Goal: Task Accomplishment & Management: Complete application form

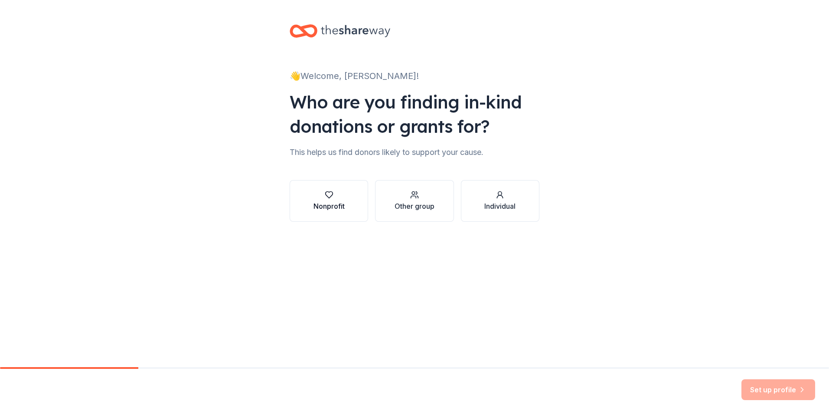
click at [327, 201] on div "Nonprofit" at bounding box center [328, 206] width 31 height 10
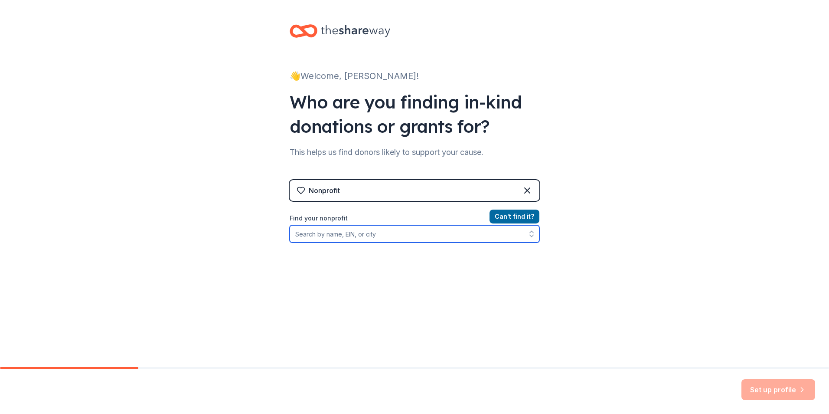
click at [338, 241] on input "Find your nonprofit" at bounding box center [415, 233] width 250 height 17
type input "[US_EMPLOYER_IDENTIFICATION_NUMBER]"
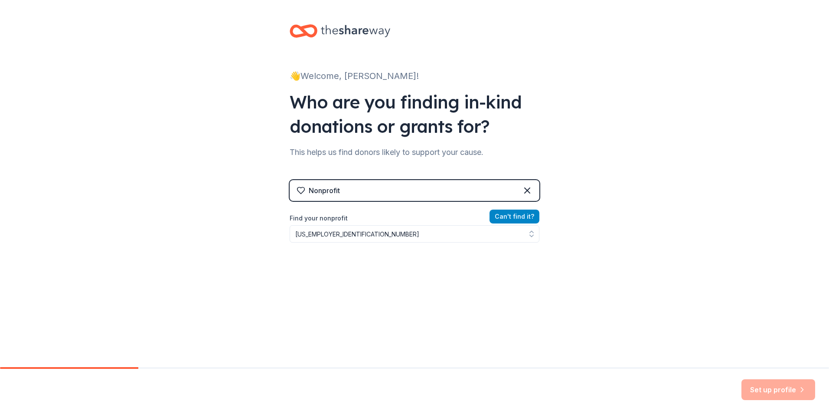
click at [511, 215] on button "Can ' t find it?" at bounding box center [514, 216] width 50 height 14
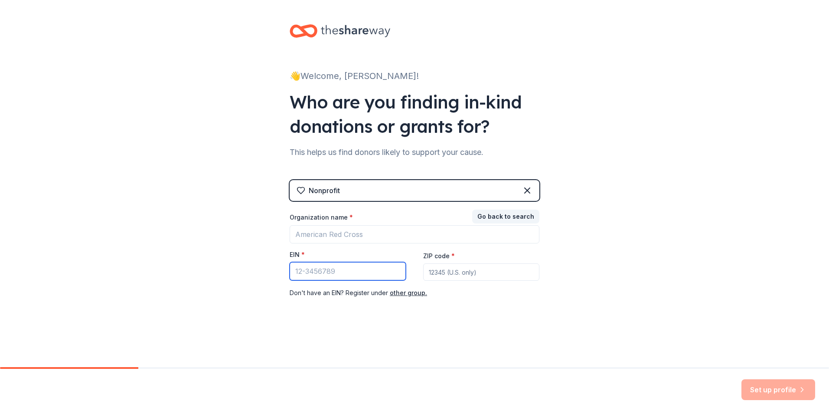
click at [343, 269] on input "EIN *" at bounding box center [348, 271] width 116 height 18
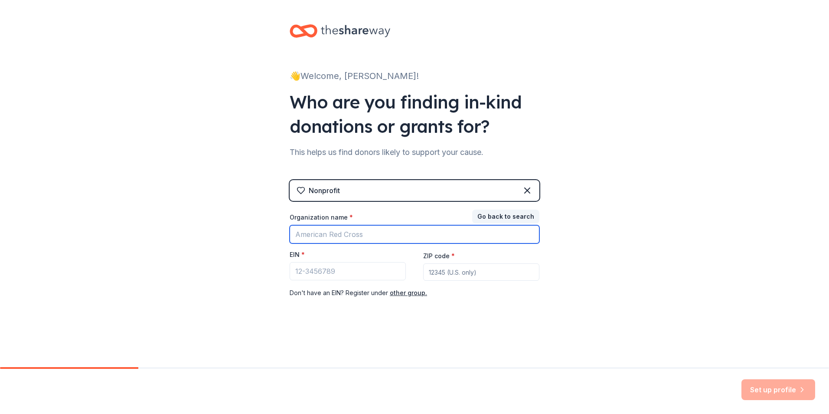
click at [425, 238] on input "Organization name *" at bounding box center [415, 234] width 250 height 18
type input "Forever Jewelz Foundation"
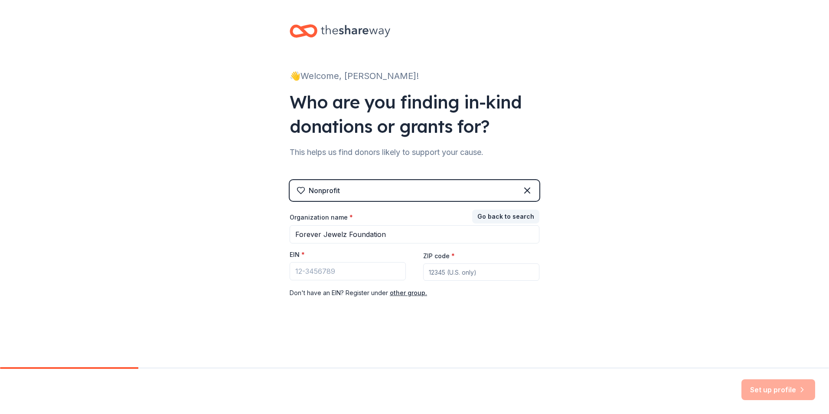
type input "22172"
click at [337, 270] on input "EIN *" at bounding box center [348, 271] width 116 height 18
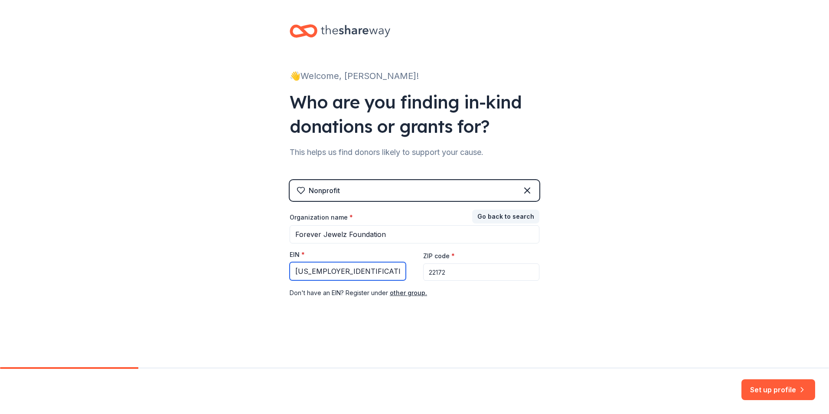
type input "[US_EMPLOYER_IDENTIFICATION_NUMBER]"
click at [489, 276] on input "22172" at bounding box center [481, 271] width 116 height 17
type input "22030"
click at [755, 386] on button "Set up profile" at bounding box center [778, 389] width 74 height 21
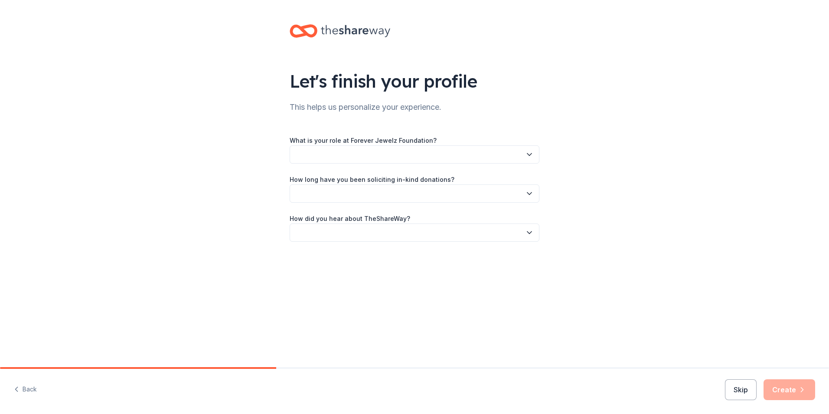
click at [369, 162] on button "button" at bounding box center [415, 154] width 250 height 18
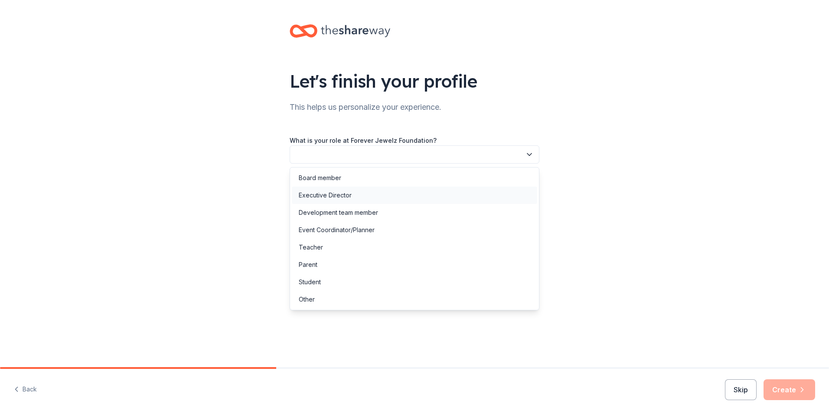
click at [367, 195] on div "Executive Director" at bounding box center [414, 194] width 245 height 17
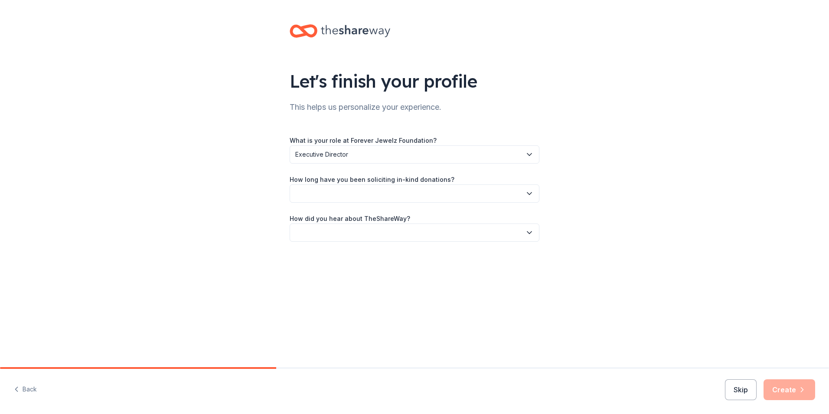
click at [365, 192] on button "button" at bounding box center [415, 193] width 250 height 18
click at [359, 217] on div "This is my first time!" at bounding box center [414, 216] width 245 height 17
click at [356, 229] on button "button" at bounding box center [415, 232] width 250 height 18
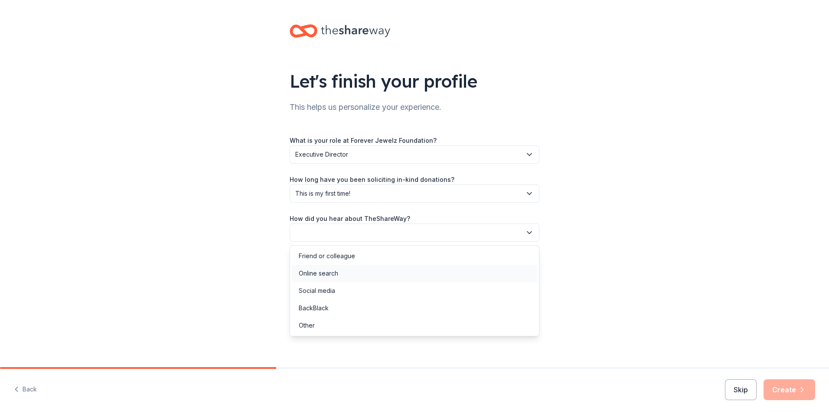
click at [349, 275] on div "Online search" at bounding box center [414, 272] width 245 height 17
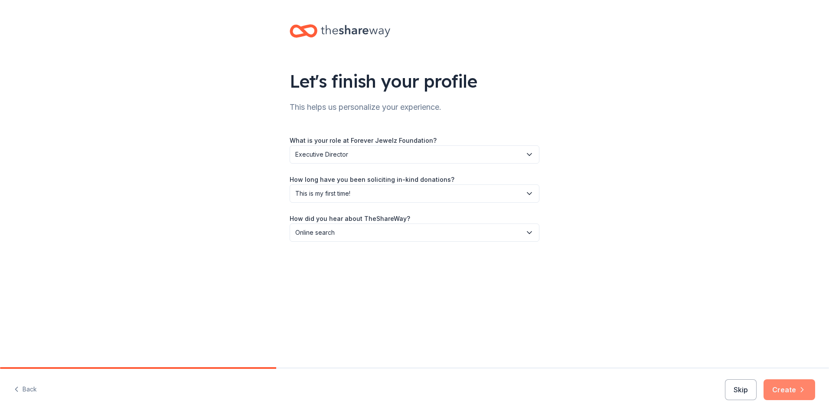
click at [798, 395] on button "Create" at bounding box center [789, 389] width 52 height 21
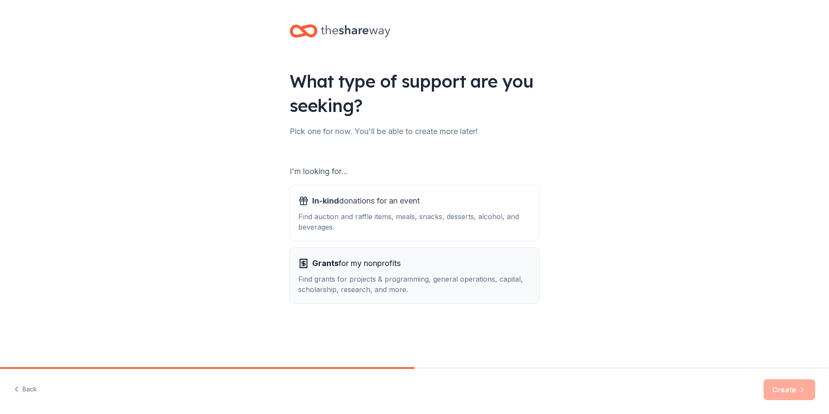
click at [363, 294] on div "Find grants for projects & programming, general operations, capital, scholarshi…" at bounding box center [414, 284] width 232 height 21
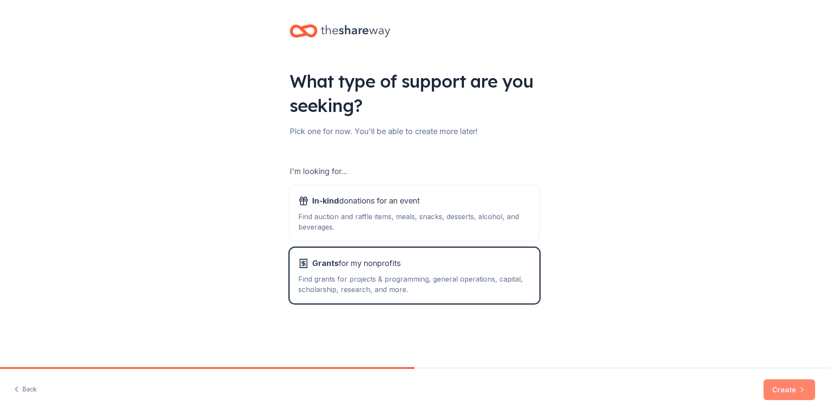
click at [789, 393] on button "Create" at bounding box center [789, 389] width 52 height 21
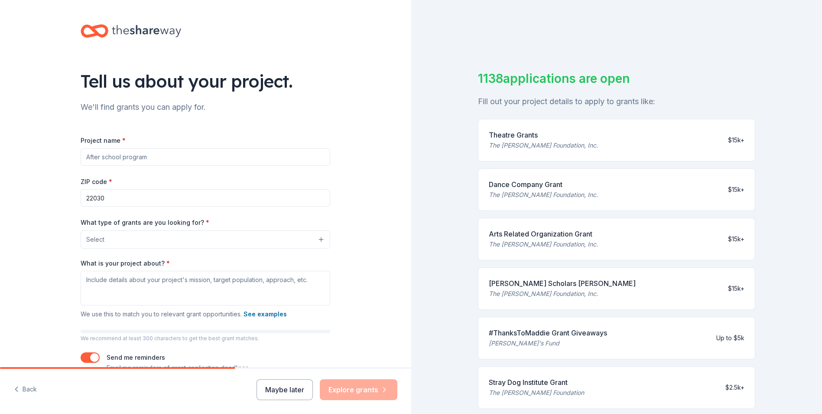
click at [129, 158] on input "Project name *" at bounding box center [206, 156] width 250 height 17
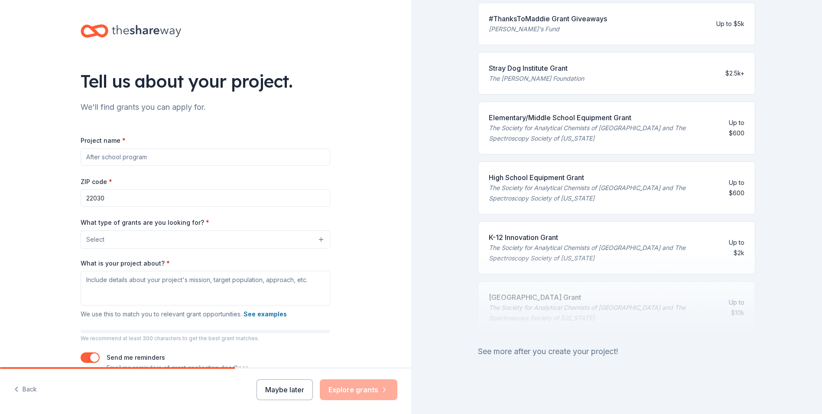
click at [116, 153] on input "Project name *" at bounding box center [206, 156] width 250 height 17
type input "[PERSON_NAME]"
click at [124, 205] on input "22030" at bounding box center [206, 197] width 250 height 17
click at [130, 235] on button "Select" at bounding box center [206, 239] width 250 height 18
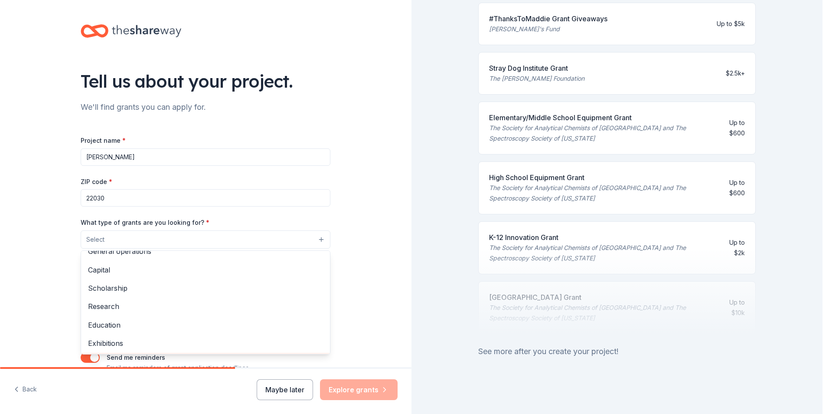
scroll to position [16, 0]
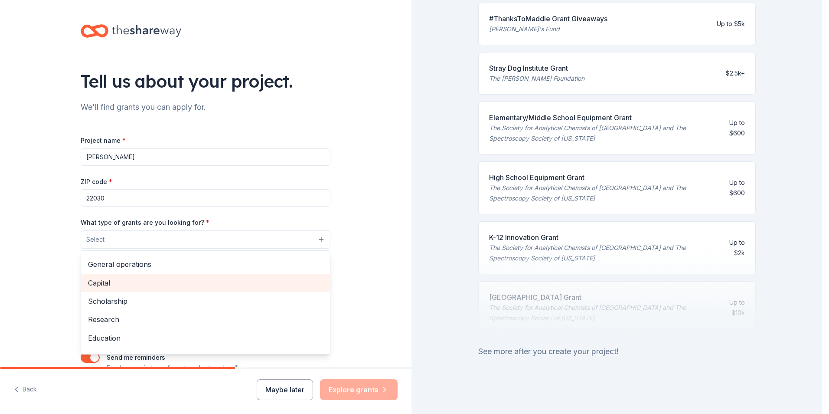
click at [137, 284] on span "Capital" at bounding box center [205, 282] width 235 height 11
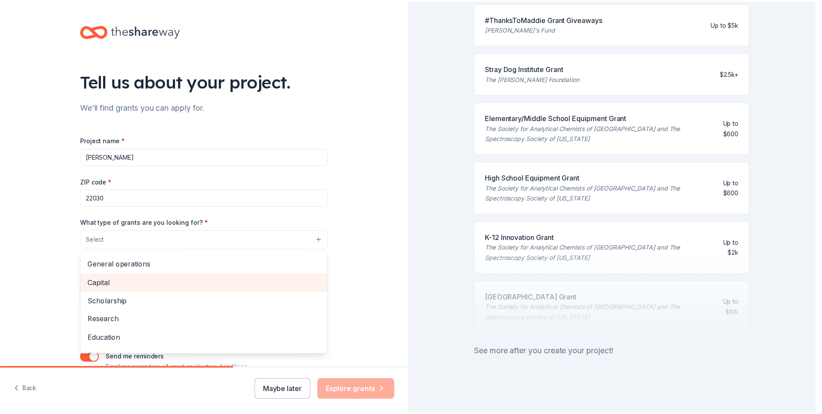
scroll to position [0, 0]
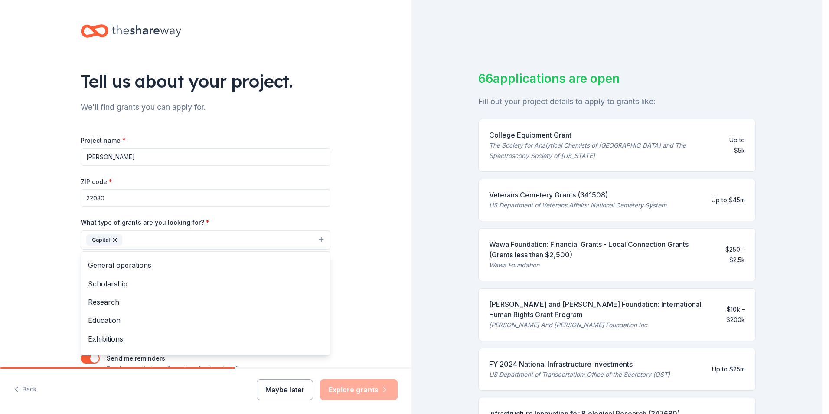
click at [330, 157] on div "Tell us about your project. We'll find grants you can apply for. Project name *…" at bounding box center [205, 207] width 277 height 415
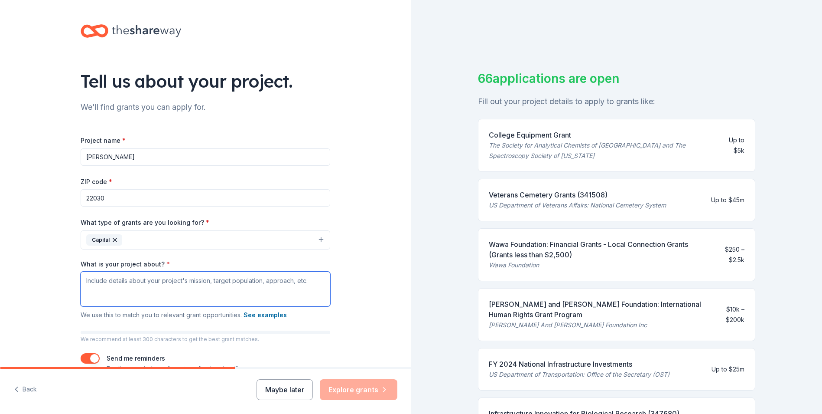
click at [126, 289] on textarea "What is your project about? *" at bounding box center [206, 288] width 250 height 35
